Goal: Transaction & Acquisition: Purchase product/service

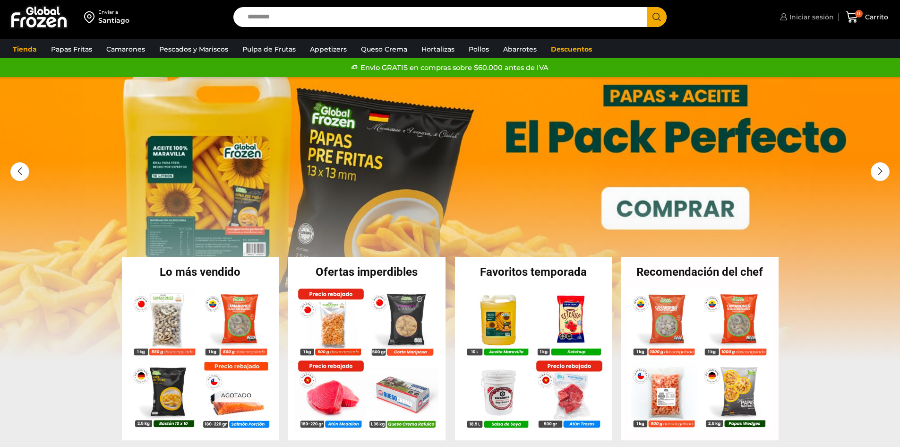
click at [808, 17] on span "Iniciar sesión" at bounding box center [810, 16] width 47 height 9
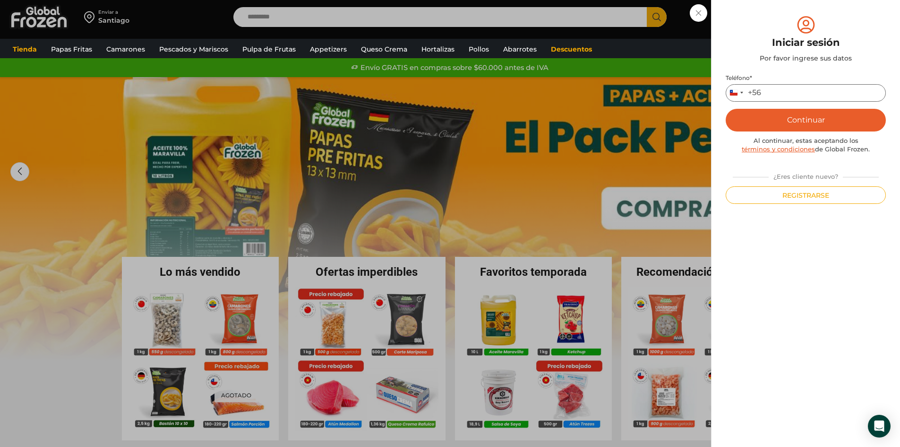
click at [786, 97] on input "Teléfono *" at bounding box center [806, 92] width 160 height 17
type input "*********"
click at [799, 115] on button "Continuar" at bounding box center [806, 120] width 160 height 23
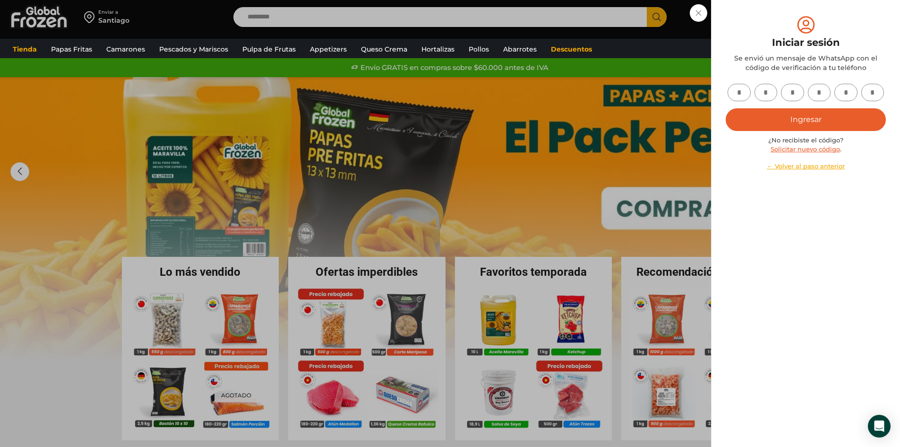
click at [740, 89] on input "text" at bounding box center [739, 92] width 23 height 17
type input "*"
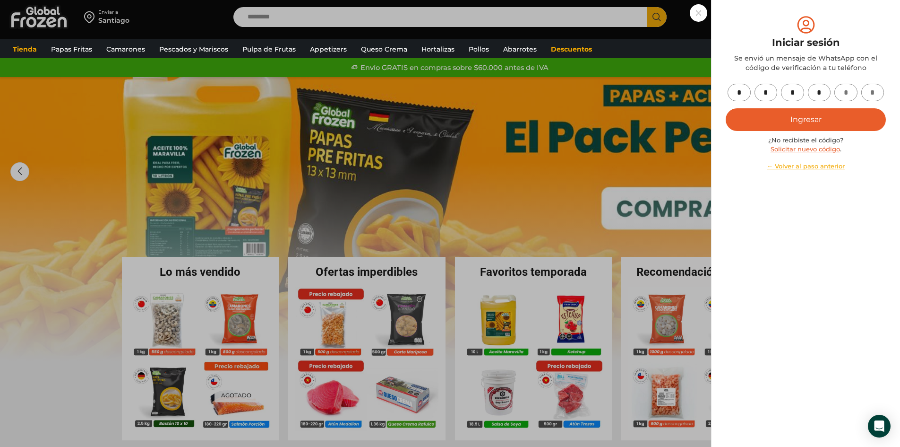
type input "*"
click at [793, 123] on button "Ingresar" at bounding box center [806, 119] width 160 height 23
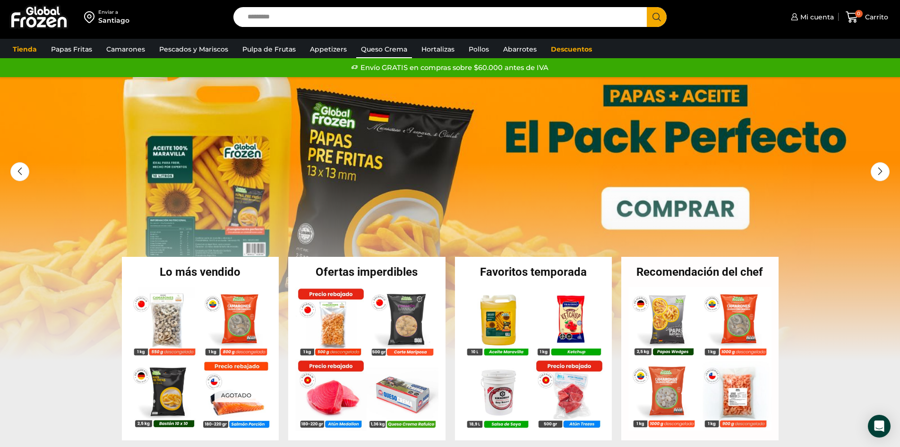
click at [395, 47] on link "Queso Crema" at bounding box center [384, 49] width 56 height 18
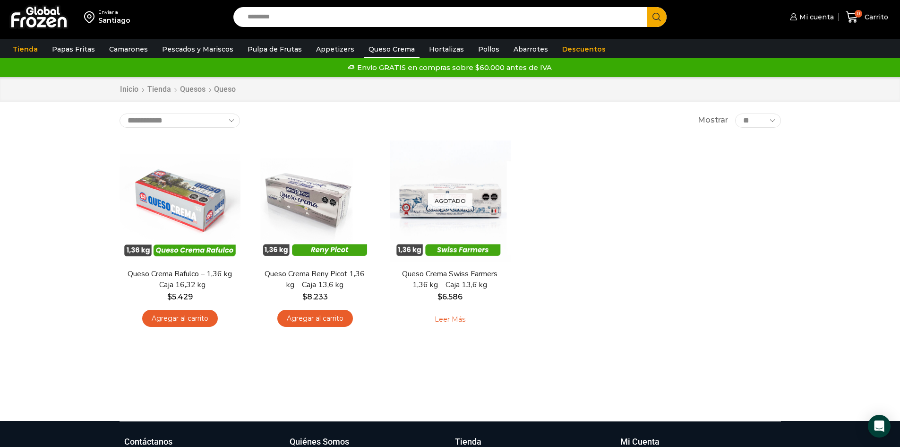
click at [599, 197] on div "En stock Vista Rápida Queso Crema Rafulco – 1,36 kg – Caja 16,32 kg $ 5.429 Agr…" at bounding box center [450, 237] width 676 height 209
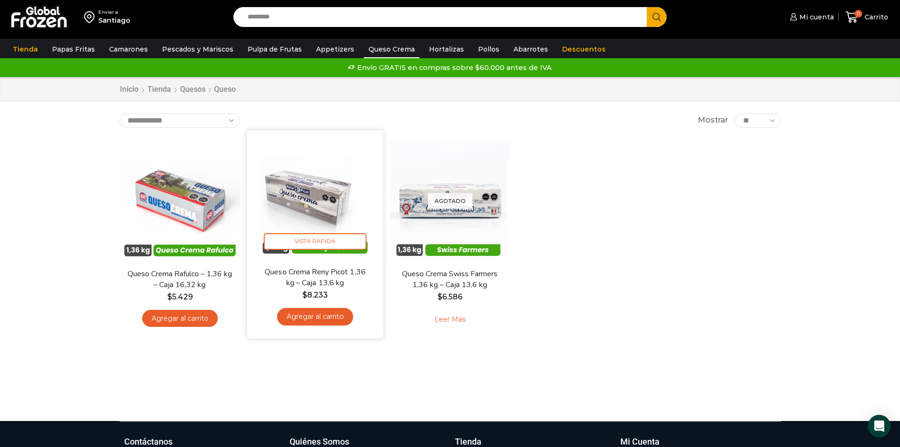
click at [323, 317] on link "Agregar al carrito" at bounding box center [315, 316] width 76 height 17
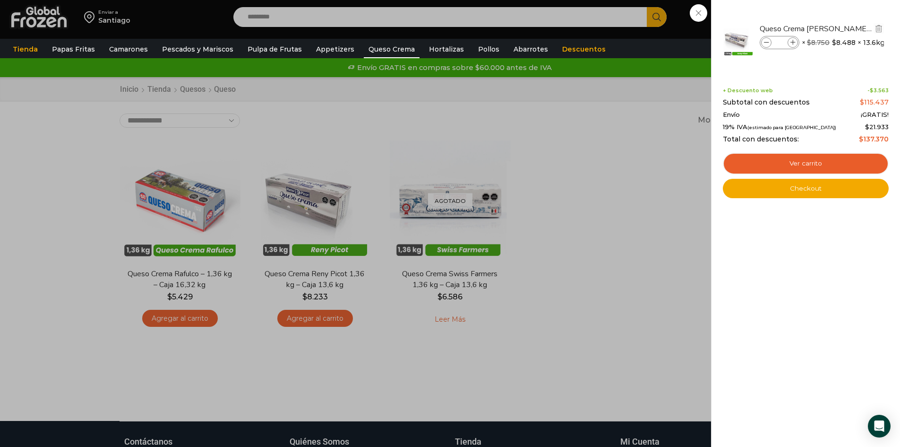
click at [794, 43] on icon at bounding box center [792, 42] width 5 height 5
click at [793, 43] on icon at bounding box center [792, 42] width 5 height 5
type input "*"
click at [763, 41] on span at bounding box center [766, 42] width 10 height 10
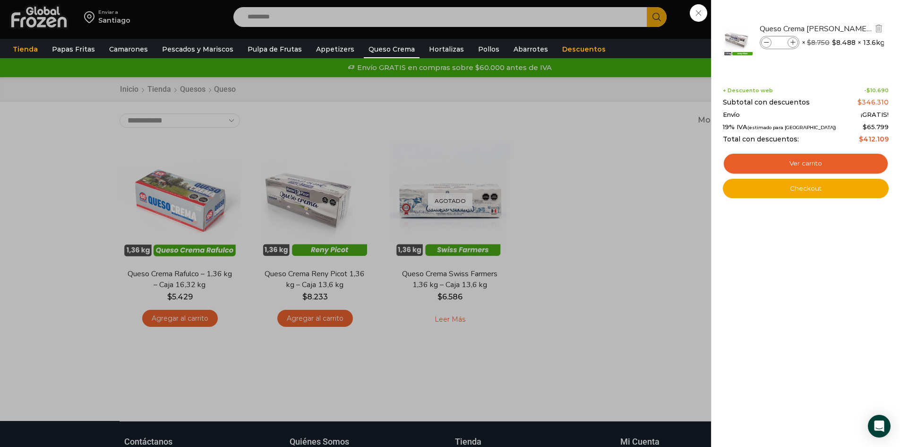
type input "*"
click at [800, 316] on div "1 Shopping Cart Queso Crema Reny Picot 1,36 kg - Caja 13,6 kg Queso Crema Reny …" at bounding box center [806, 223] width 166 height 418
click at [808, 189] on link "Checkout" at bounding box center [806, 189] width 166 height 20
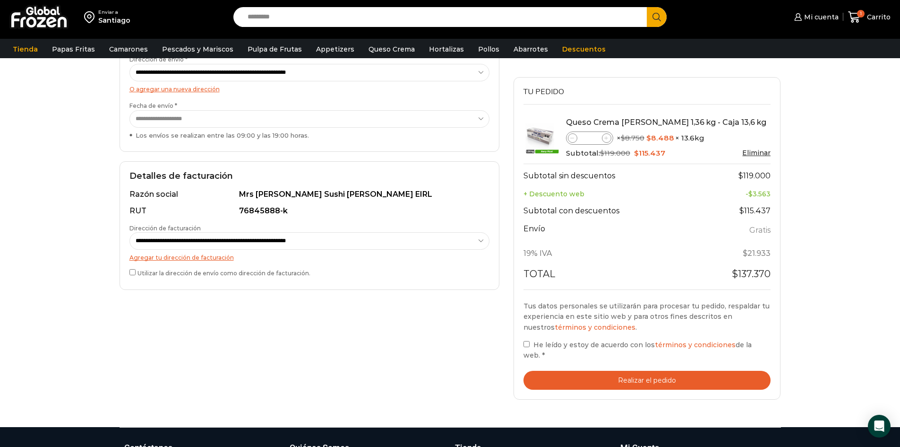
scroll to position [142, 0]
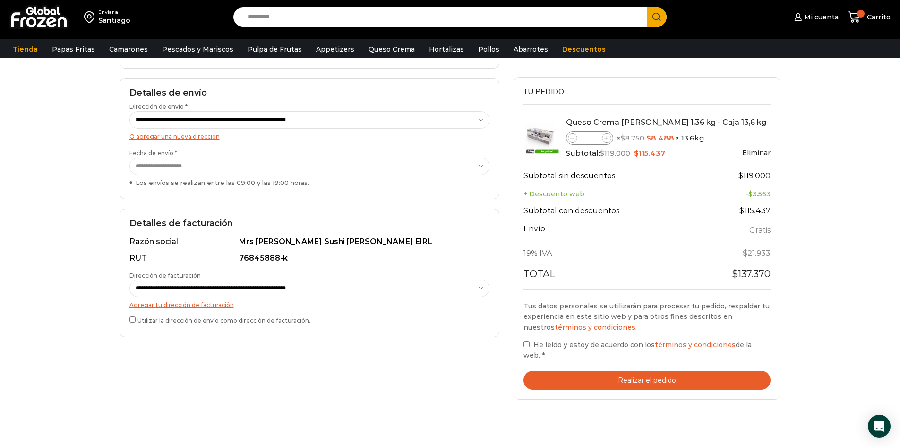
click at [829, 242] on div "Enviar a Santiago Search input Search Mi cuenta Pedidos" at bounding box center [450, 166] width 900 height 616
click at [653, 371] on button "Realizar el pedido" at bounding box center [648, 379] width 248 height 19
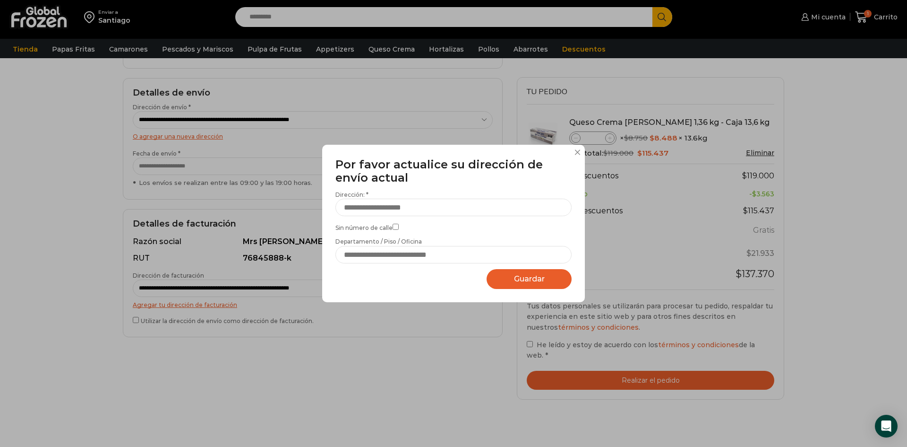
click at [580, 149] on button at bounding box center [578, 152] width 6 height 6
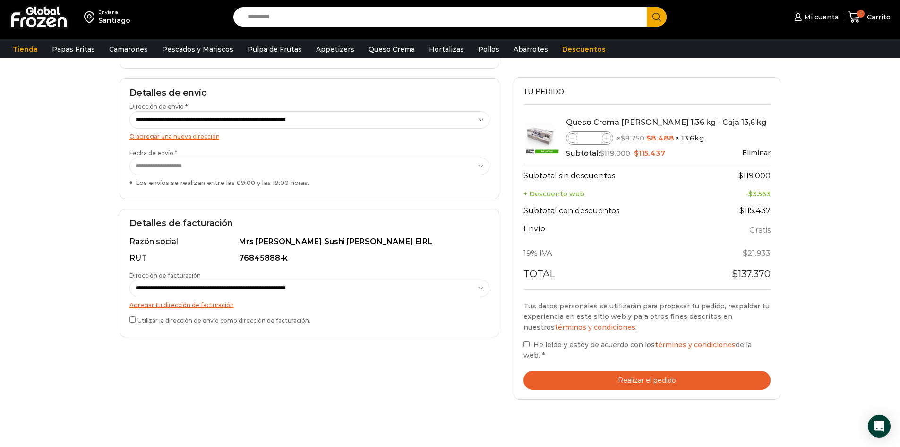
click at [468, 286] on select "**********" at bounding box center [309, 287] width 360 height 17
click at [129, 279] on select "**********" at bounding box center [309, 287] width 360 height 17
click at [652, 370] on button "Realizar el pedido" at bounding box center [648, 379] width 248 height 19
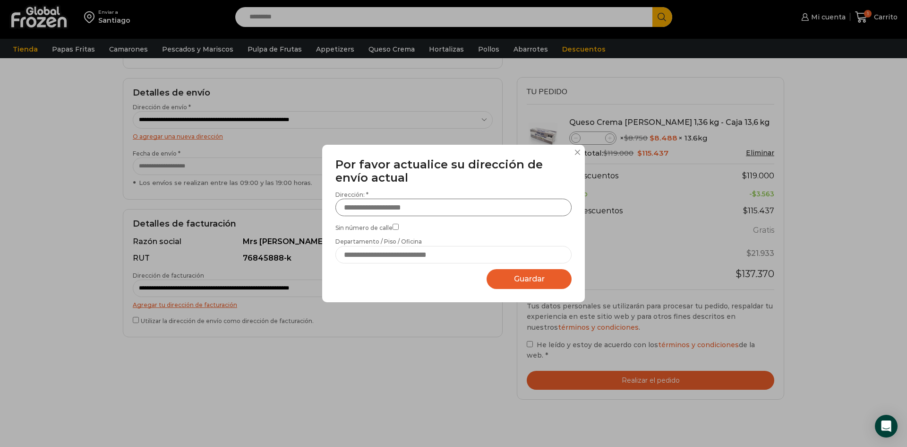
click at [391, 207] on input "Dirección: *" at bounding box center [453, 206] width 236 height 17
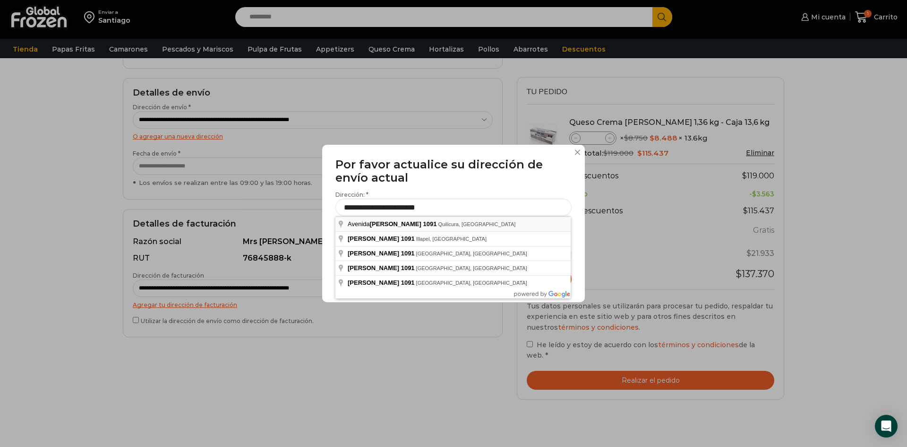
type input "**********"
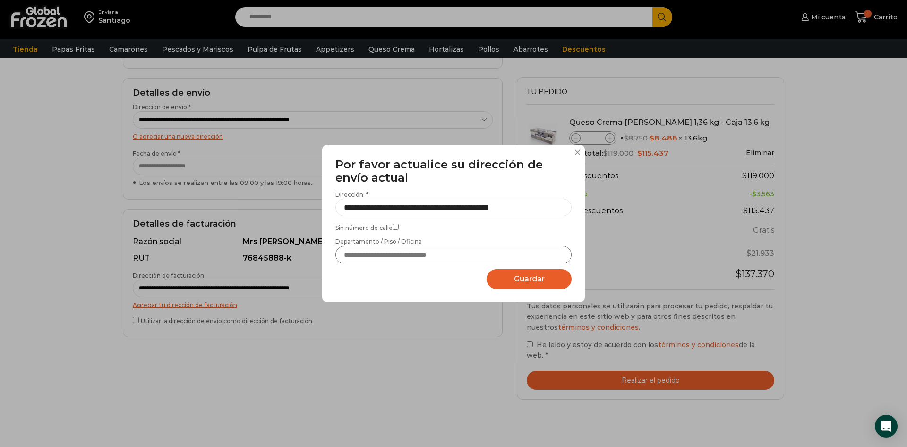
click at [389, 258] on input "Departamento / Piso / Oficina" at bounding box center [453, 254] width 236 height 17
type input "**********"
click at [528, 275] on span "Guardar" at bounding box center [529, 278] width 31 height 9
select select "*******"
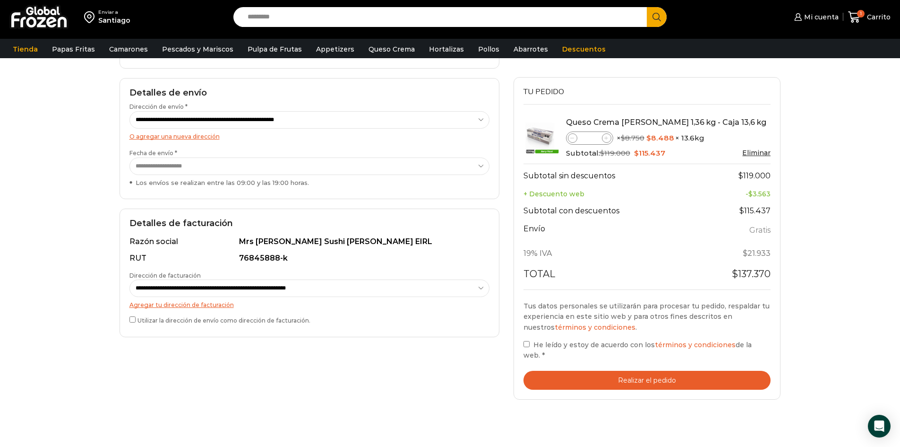
click at [649, 371] on button "Realizar el pedido" at bounding box center [648, 379] width 248 height 19
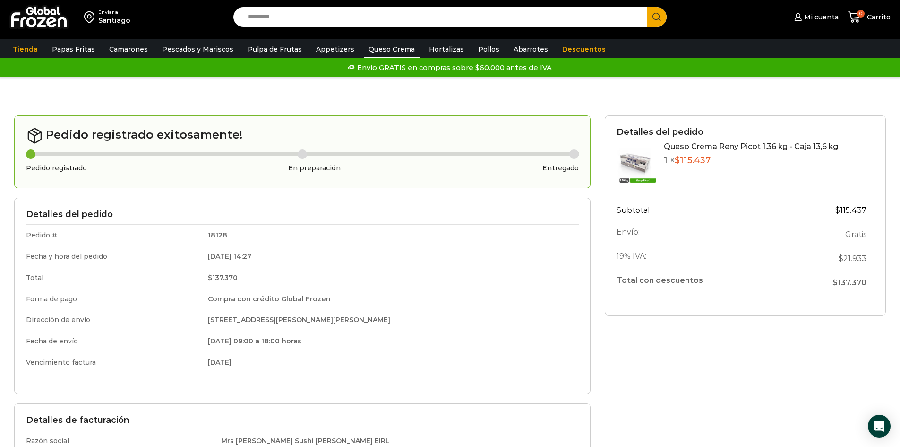
click at [389, 44] on link "Queso Crema" at bounding box center [392, 49] width 56 height 18
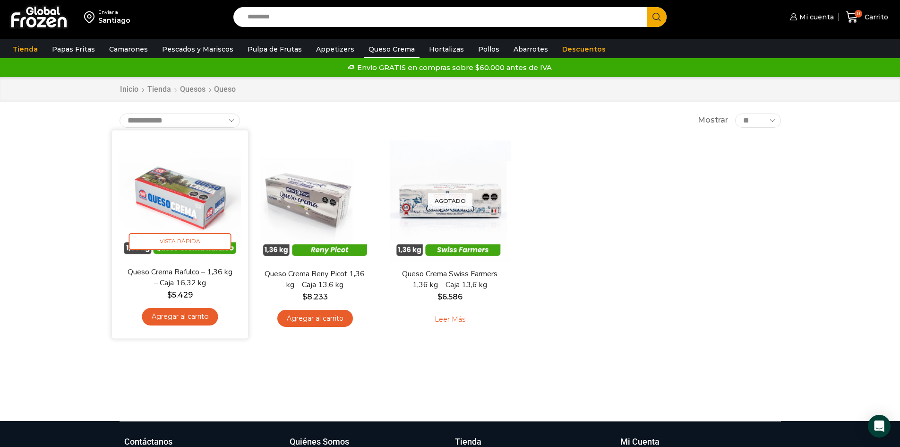
click at [173, 317] on link "Agregar al carrito" at bounding box center [180, 316] width 76 height 17
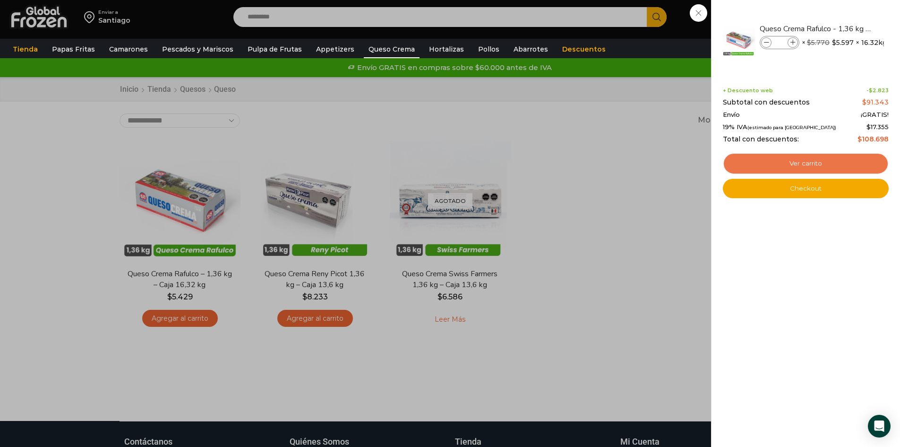
click at [802, 166] on link "Ver carrito" at bounding box center [806, 164] width 166 height 22
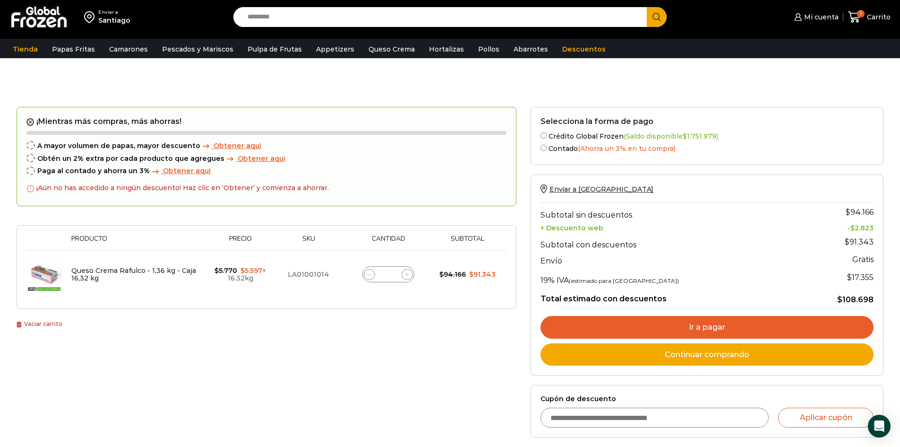
click at [185, 23] on div "Enviar a Santiago" at bounding box center [114, 17] width 219 height 34
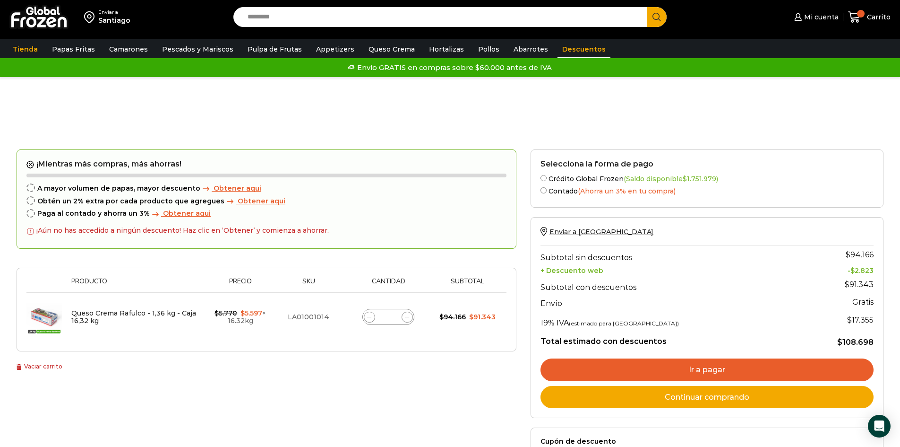
click at [572, 51] on link "Descuentos" at bounding box center [584, 49] width 53 height 18
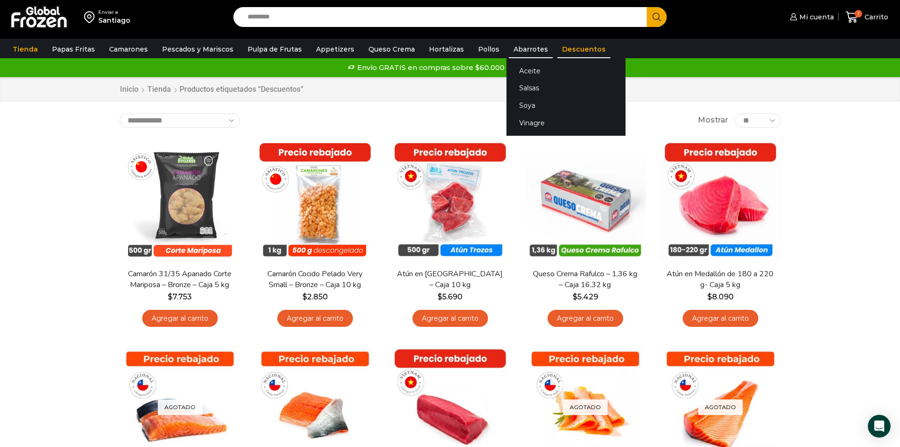
click at [520, 49] on link "Abarrotes" at bounding box center [531, 49] width 44 height 18
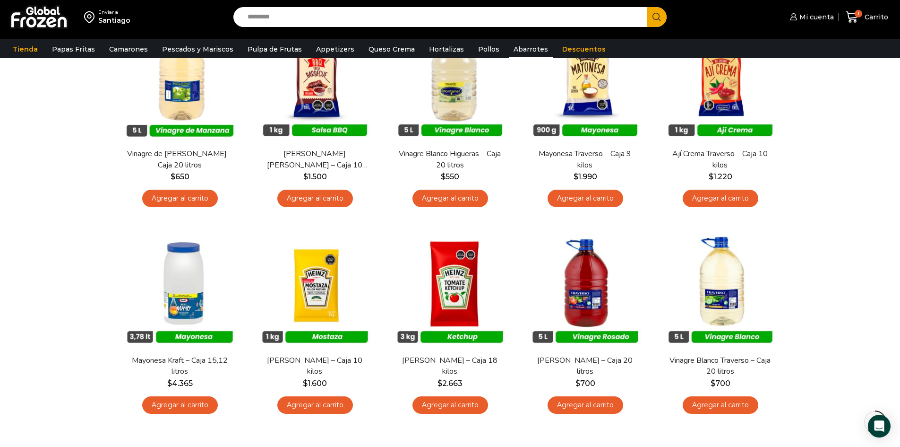
scroll to position [378, 0]
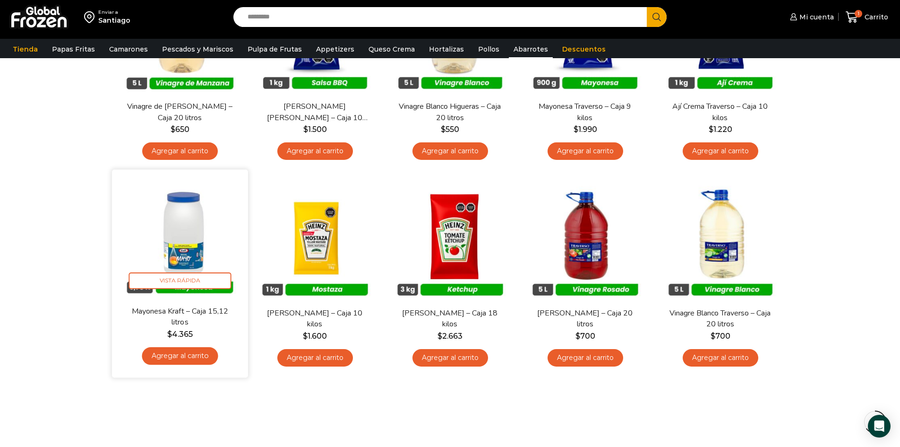
click at [181, 355] on link "Agregar al carrito" at bounding box center [180, 355] width 76 height 17
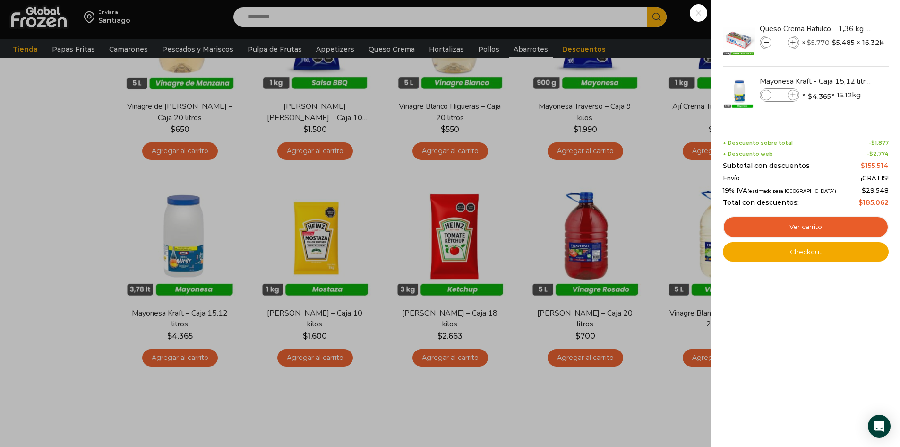
click at [843, 19] on div "2 [GEOGRAPHIC_DATA] 2 2 Shopping Cart *" at bounding box center [866, 17] width 47 height 22
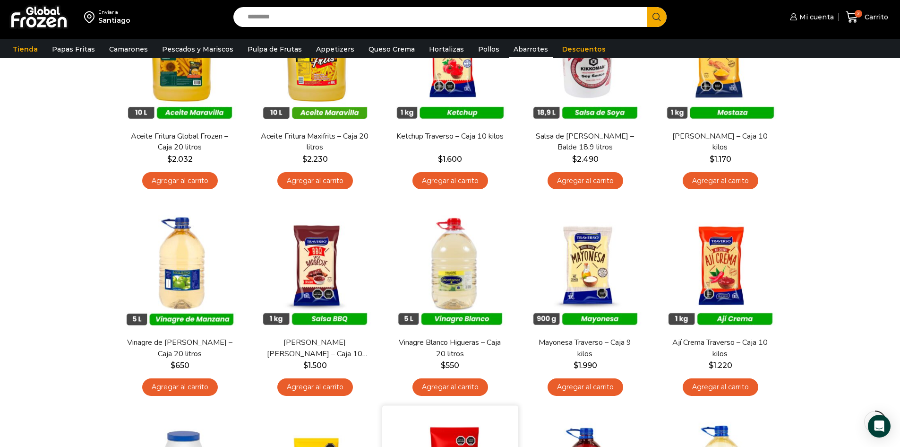
scroll to position [0, 0]
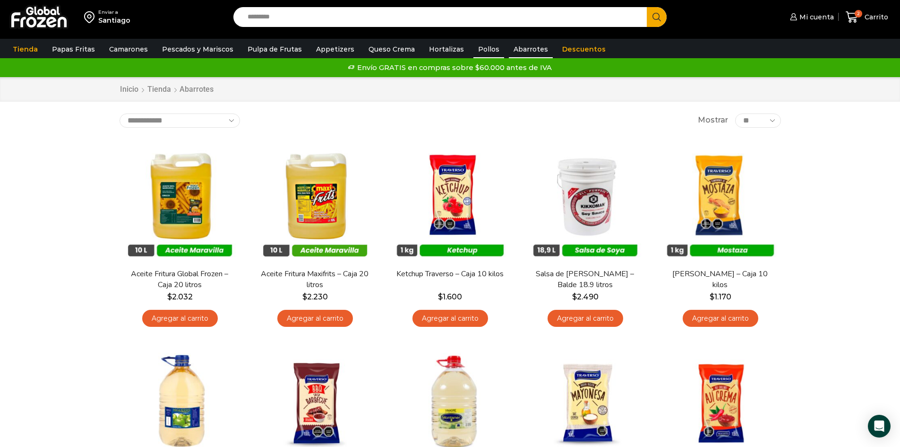
click at [476, 51] on link "Pollos" at bounding box center [488, 49] width 31 height 18
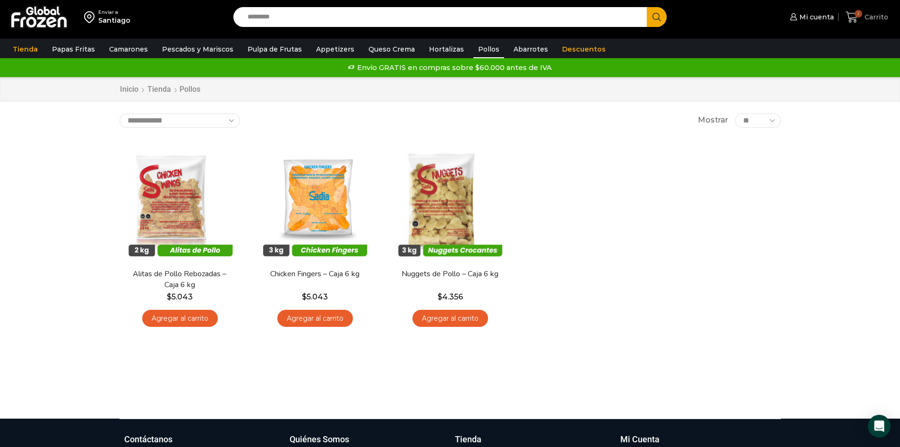
click at [857, 15] on span "2" at bounding box center [859, 14] width 8 height 8
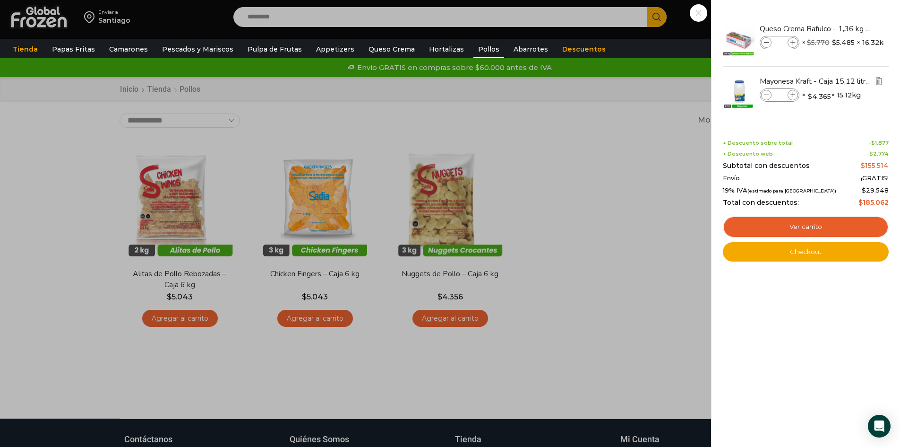
click at [880, 81] on img "Eliminar Mayonesa Kraft - Caja 15,12 litros del carrito" at bounding box center [879, 81] width 9 height 9
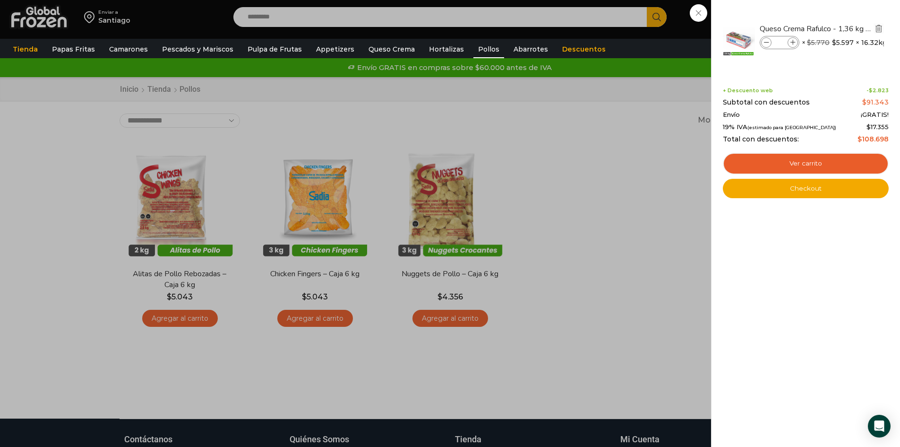
click at [883, 26] on img "Eliminar Queso Crema Rafulco - 1,36 kg - Caja 16,32 kg del carrito" at bounding box center [879, 28] width 9 height 9
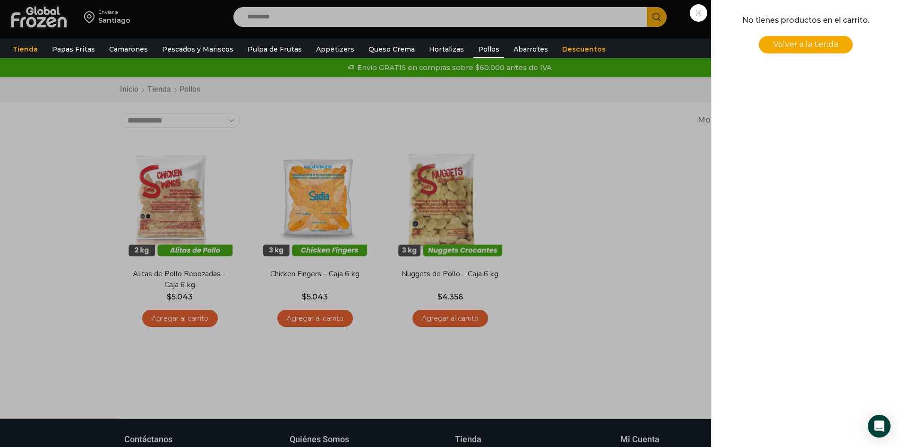
click at [843, 12] on div "0 Carrito 0 0 Shopping Cart No tienes productos en el carrito. Volver a la tien…" at bounding box center [866, 17] width 47 height 22
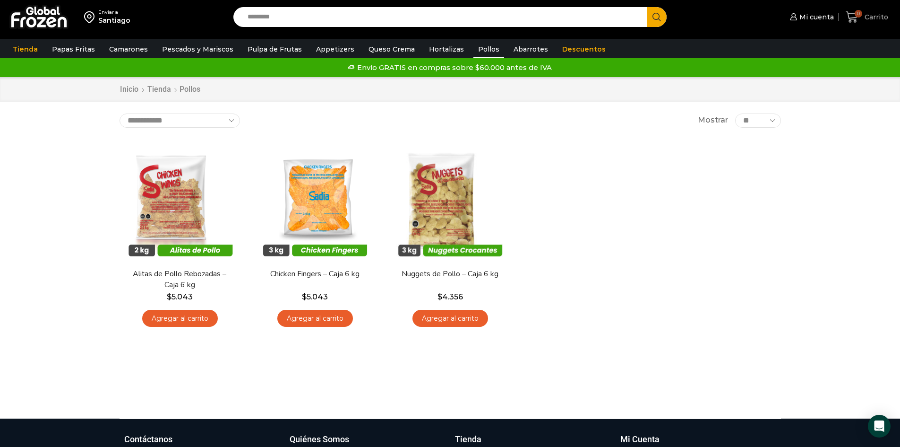
click at [876, 19] on span "Carrito" at bounding box center [875, 16] width 26 height 9
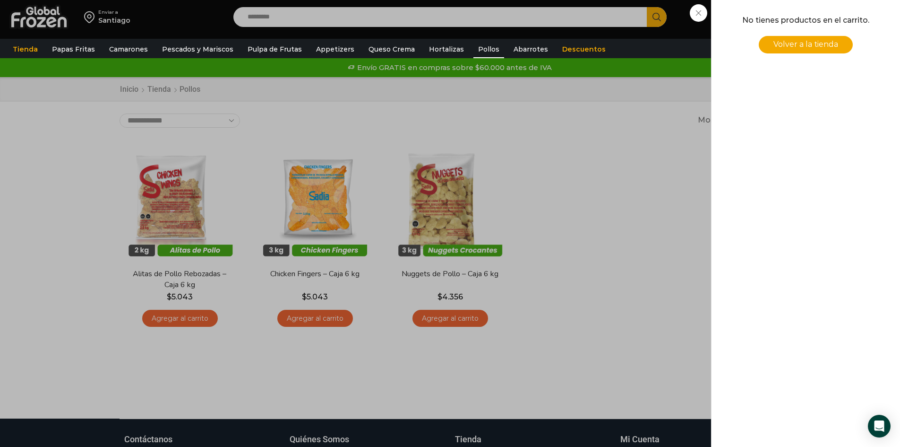
click at [843, 9] on div "0 Carrito 0 0 Shopping Cart No tienes productos en el carrito. Volver a la tien…" at bounding box center [866, 17] width 47 height 22
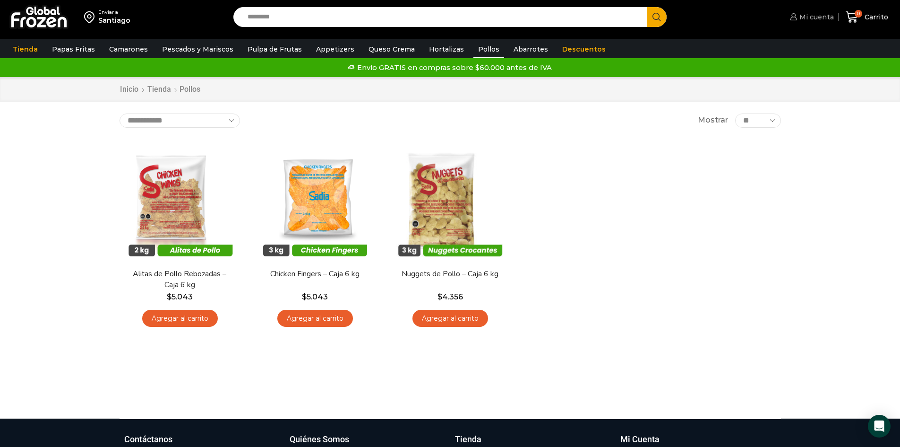
click at [814, 17] on span "Mi cuenta" at bounding box center [815, 16] width 37 height 9
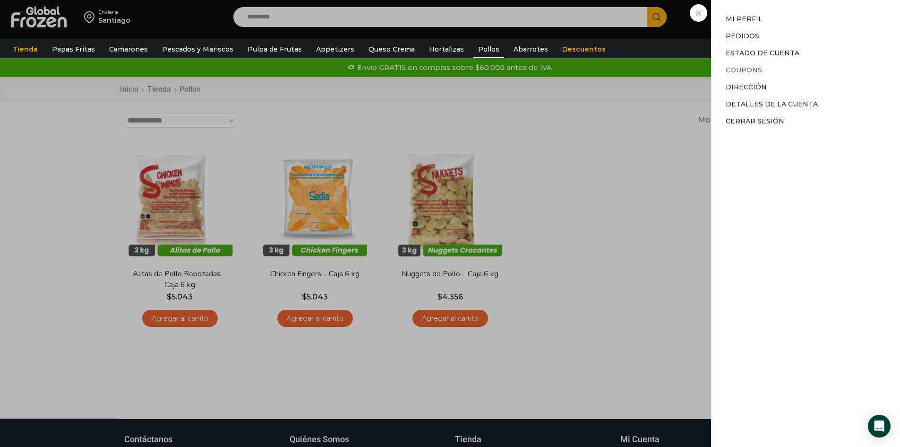
click at [750, 69] on link "Coupons" at bounding box center [744, 70] width 36 height 9
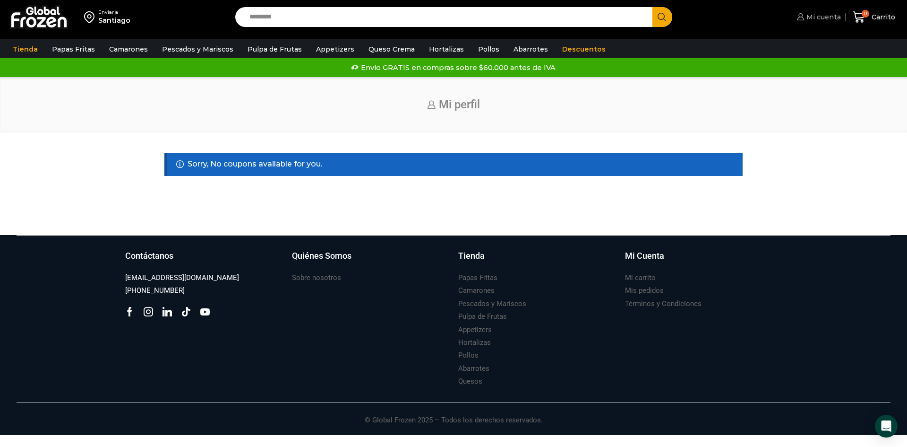
click at [815, 15] on span "Mi cuenta" at bounding box center [822, 16] width 37 height 9
click at [822, 16] on span "Mi cuenta" at bounding box center [822, 16] width 37 height 9
click at [821, 16] on span "Mi cuenta" at bounding box center [822, 16] width 37 height 9
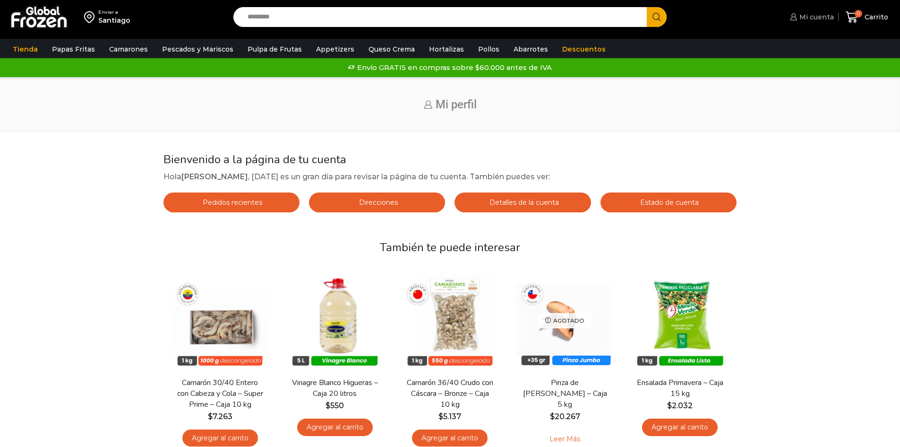
click at [813, 16] on span "Mi cuenta" at bounding box center [815, 16] width 37 height 9
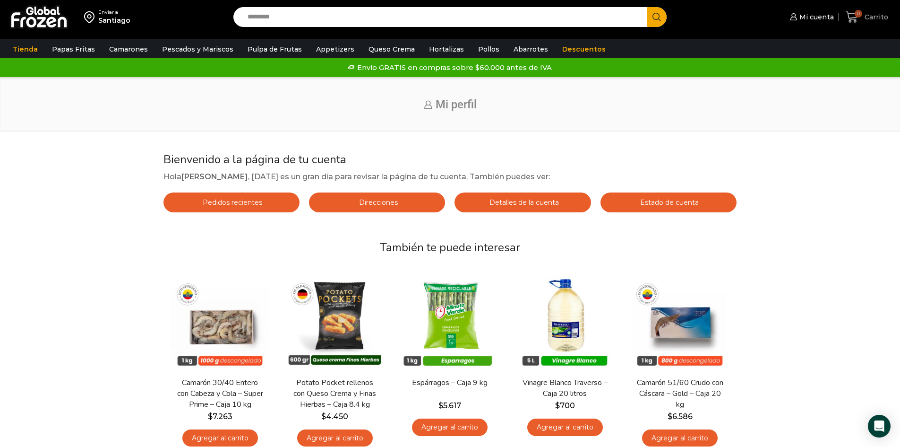
click at [878, 16] on span "Carrito" at bounding box center [875, 16] width 26 height 9
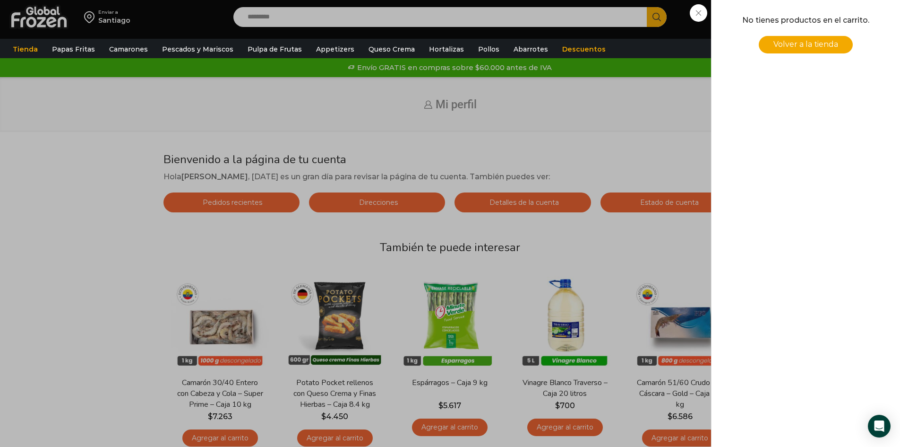
click at [819, 40] on span "Volver a la tienda" at bounding box center [805, 44] width 65 height 9
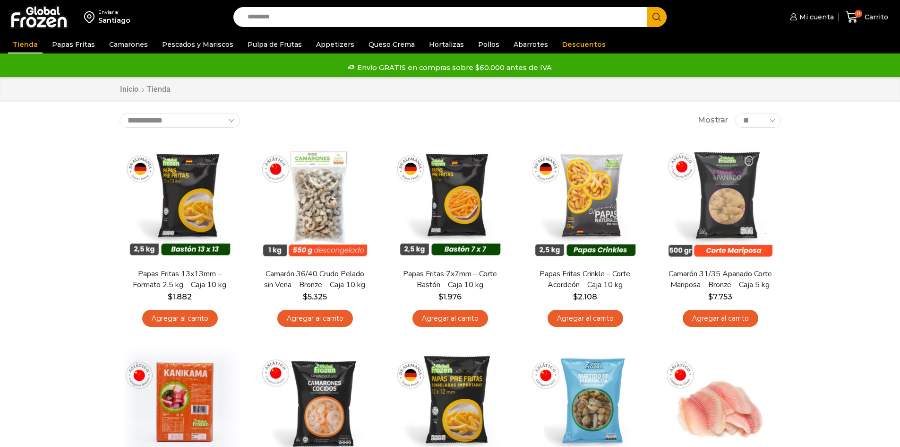
click at [805, 15] on span "Mi cuenta" at bounding box center [815, 16] width 37 height 9
